Goal: Transaction & Acquisition: Purchase product/service

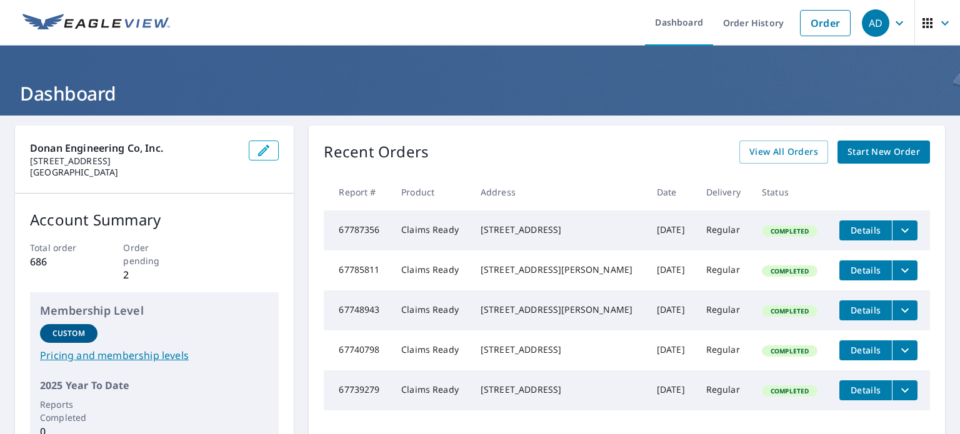
click at [861, 152] on span "Start New Order" at bounding box center [884, 152] width 73 height 16
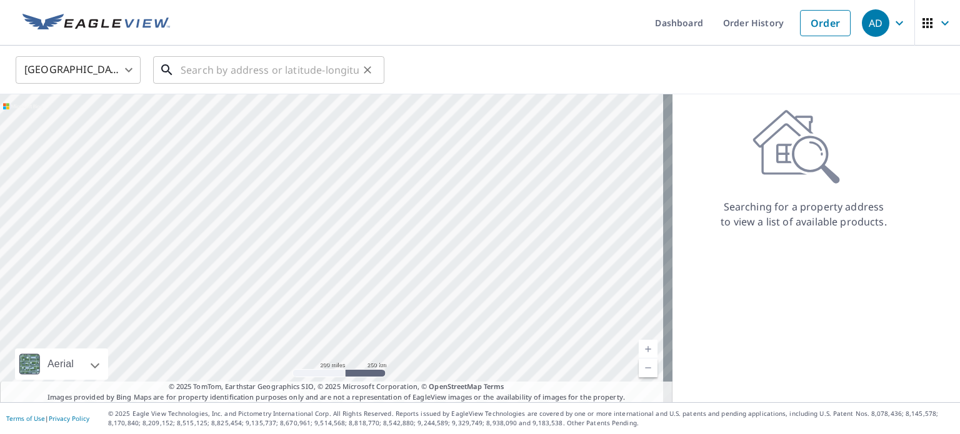
click at [338, 67] on input "text" at bounding box center [270, 70] width 178 height 35
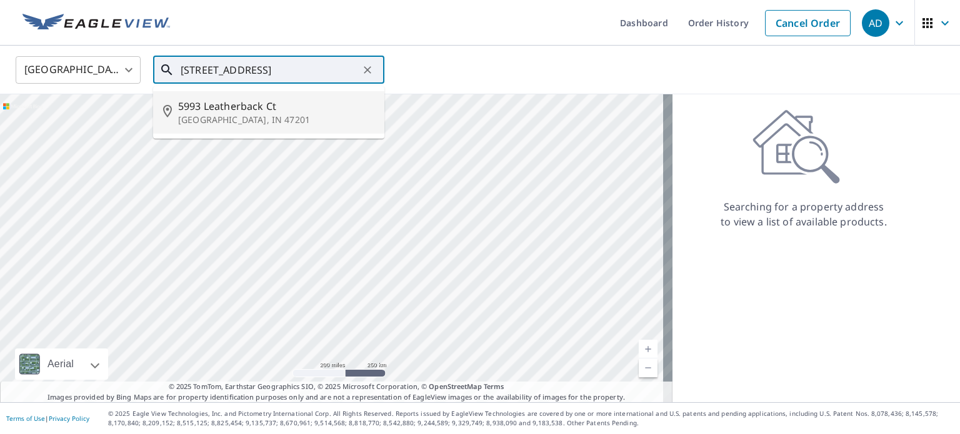
click at [304, 104] on span "5993 Leatherback Ct" at bounding box center [276, 106] width 196 height 15
type input "[STREET_ADDRESS]"
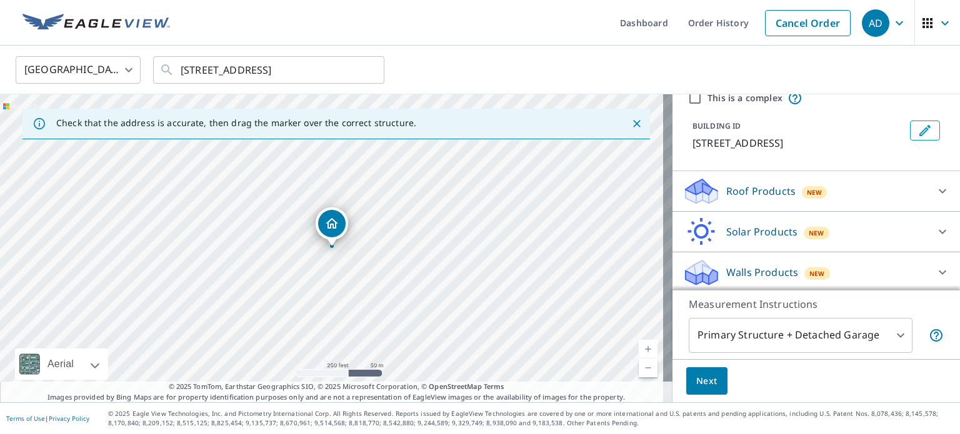
scroll to position [55, 0]
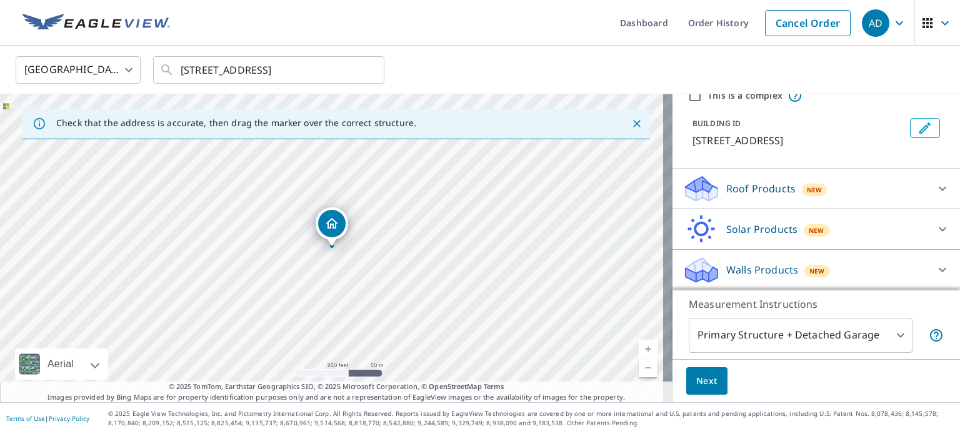
click at [739, 183] on p "Roof Products" at bounding box center [760, 188] width 69 height 15
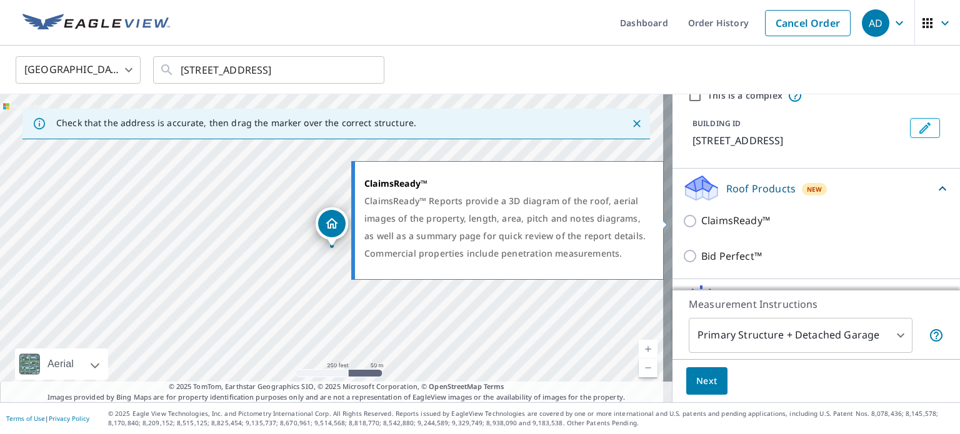
click at [730, 217] on p "ClaimsReady™" at bounding box center [735, 221] width 69 height 16
click at [701, 217] on input "ClaimsReady™" at bounding box center [692, 221] width 19 height 15
checkbox input "true"
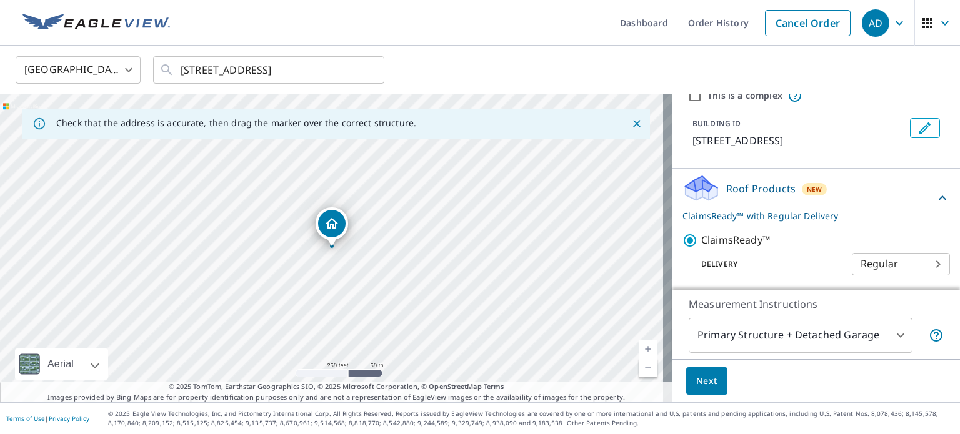
click at [698, 380] on span "Next" at bounding box center [706, 382] width 21 height 16
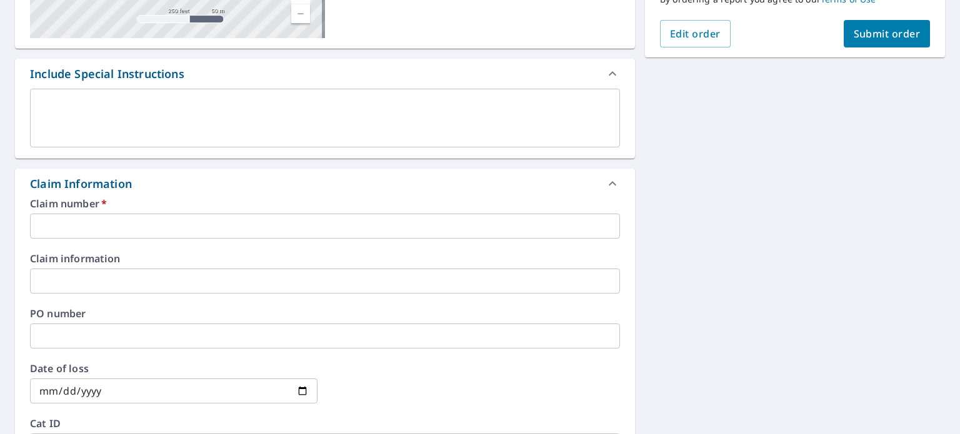
scroll to position [301, 0]
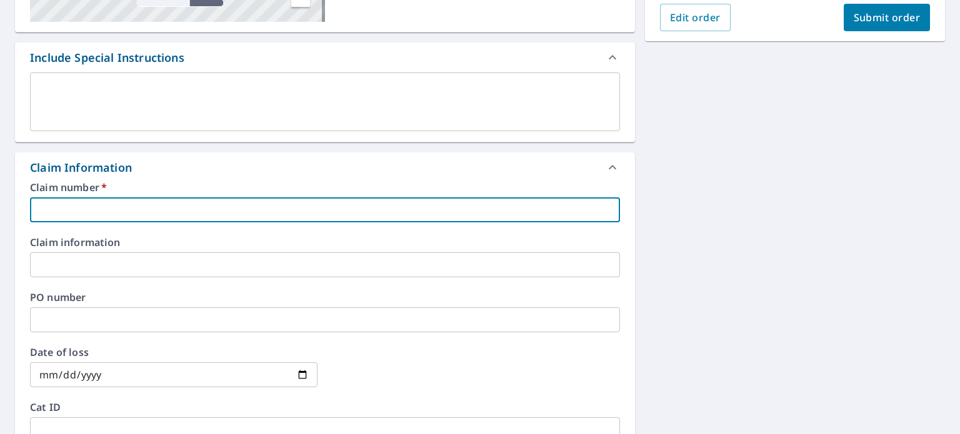
click at [388, 209] on input "text" at bounding box center [325, 210] width 590 height 25
paste input "25-10633176"
type input "25-10633176"
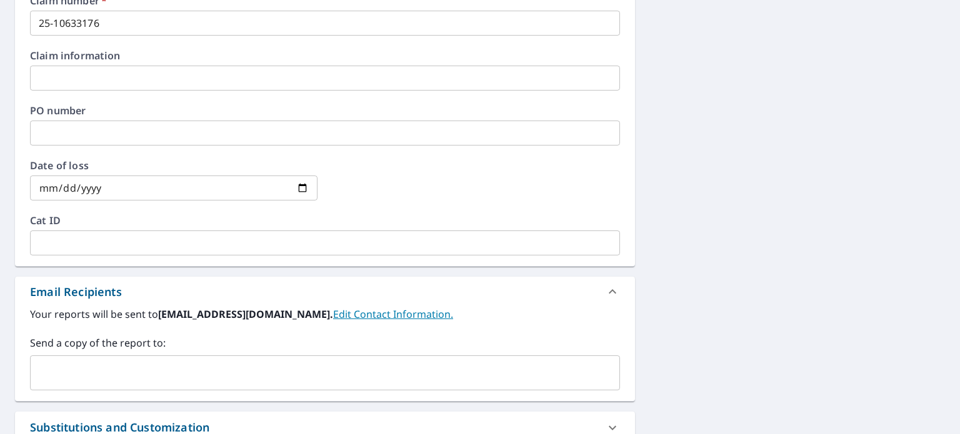
scroll to position [489, 0]
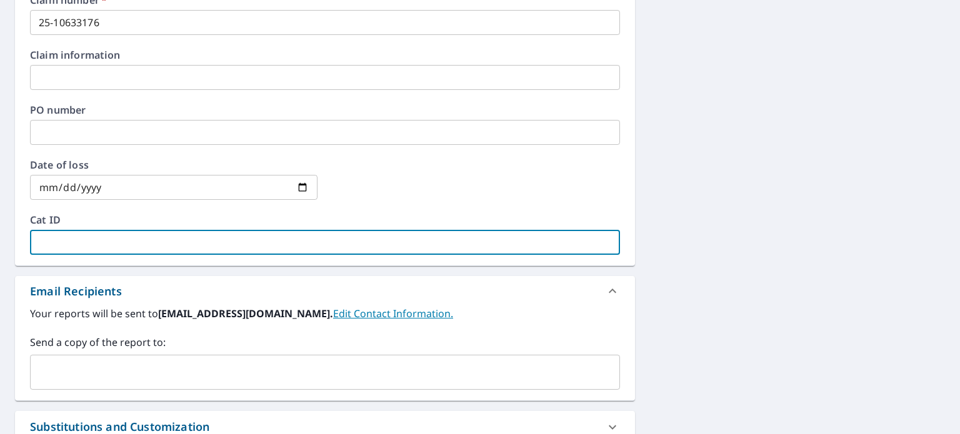
drag, startPoint x: 86, startPoint y: 233, endPoint x: 68, endPoint y: 373, distance: 140.6
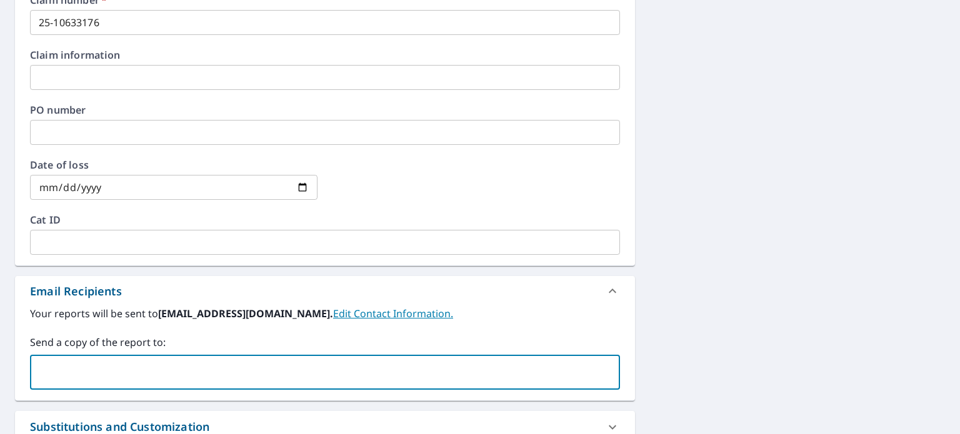
paste input "[EMAIL_ADDRESS][DOMAIN_NAME]"
type input "[EMAIL_ADDRESS][DOMAIN_NAME]"
click at [625, 288] on div "Email Recipients" at bounding box center [325, 291] width 620 height 30
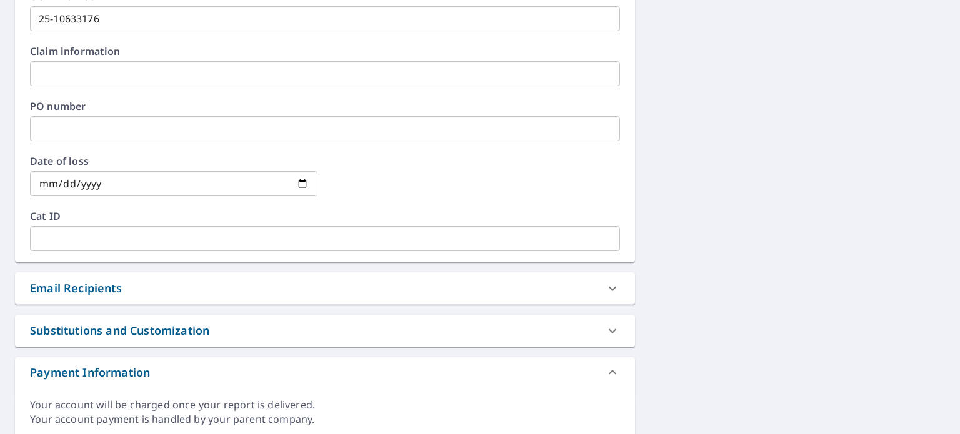
scroll to position [536, 0]
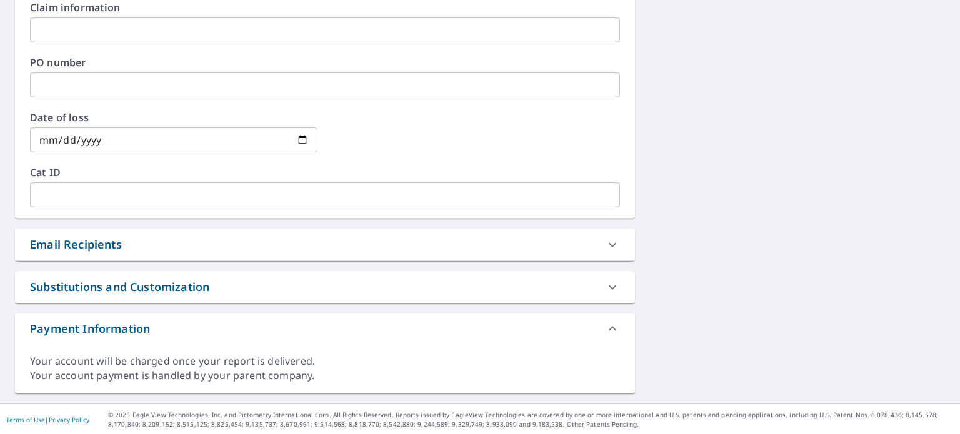
click at [436, 248] on div "Email Recipients" at bounding box center [314, 244] width 568 height 17
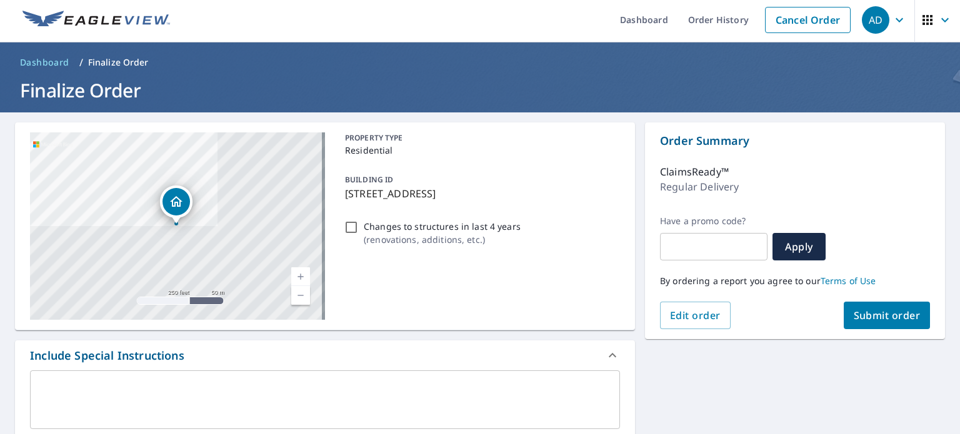
scroll to position [0, 0]
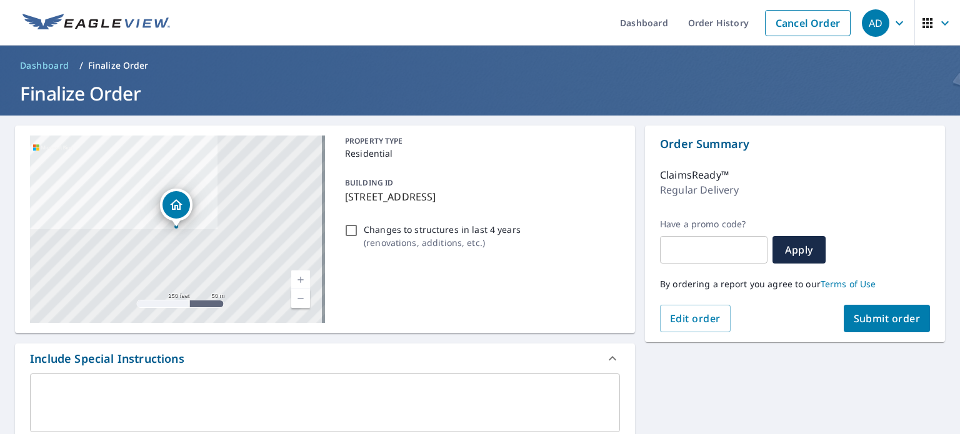
click at [863, 321] on span "Submit order" at bounding box center [887, 319] width 67 height 14
